Goal: Task Accomplishment & Management: Manage account settings

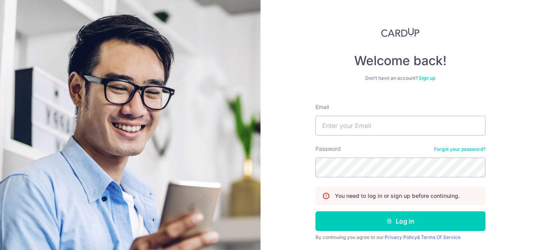
click at [287, 63] on div "Welcome back! Don’t have an account? Sign up Email Password Forgot your passwor…" at bounding box center [399, 125] width 279 height 250
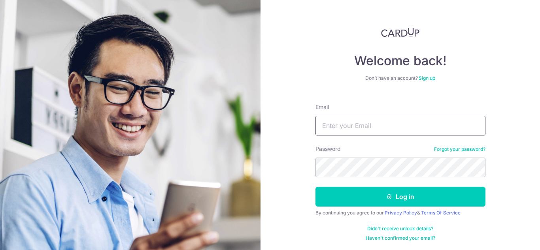
click at [401, 126] on input "Email" at bounding box center [400, 126] width 170 height 20
type input "[EMAIL_ADDRESS][DOMAIN_NAME]"
drag, startPoint x: 396, startPoint y: 126, endPoint x: 312, endPoint y: 126, distance: 83.8
click at [312, 126] on div "Welcome back! Don’t have an account? Sign up Email [EMAIL_ADDRESS][DOMAIN_NAME]…" at bounding box center [399, 125] width 279 height 250
click at [301, 71] on div "Welcome back! Don’t have an account? Sign up Email [EMAIL_ADDRESS][DOMAIN_NAME]…" at bounding box center [399, 125] width 279 height 250
